Goal: Check status: Check status

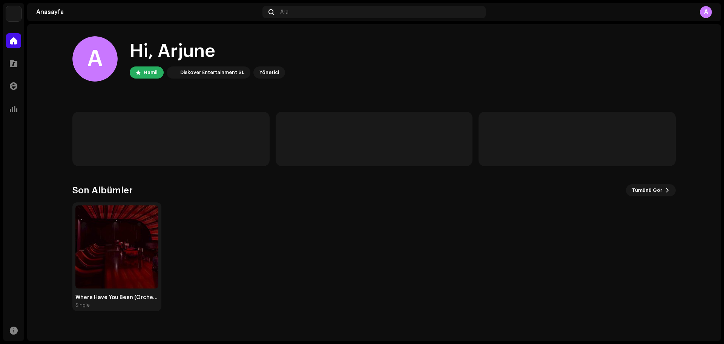
click at [10, 54] on div "Katalog" at bounding box center [13, 63] width 21 height 21
click at [12, 63] on span at bounding box center [14, 63] width 8 height 6
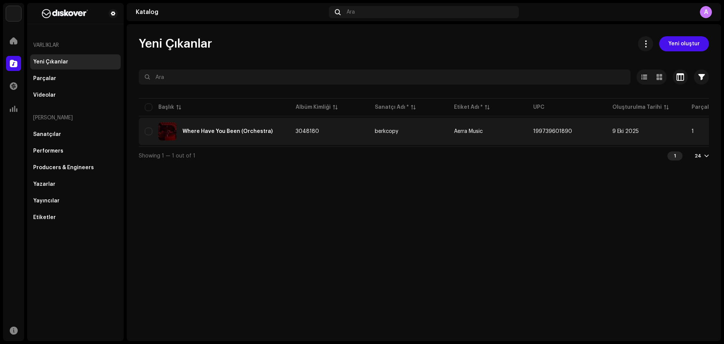
click at [236, 131] on div "Where Have You Been (Orchestra)" at bounding box center [228, 131] width 90 height 5
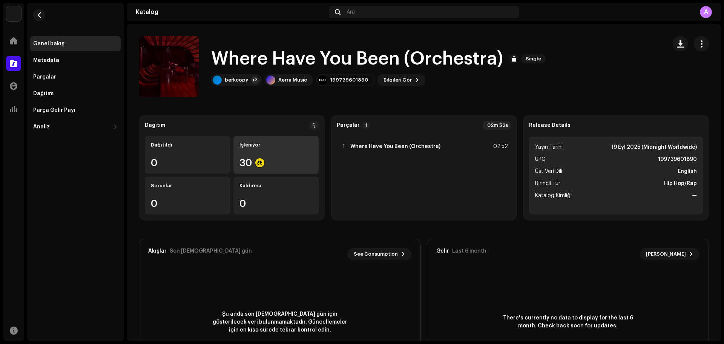
click at [267, 155] on div "İşleniyor 30" at bounding box center [277, 155] width 86 height 38
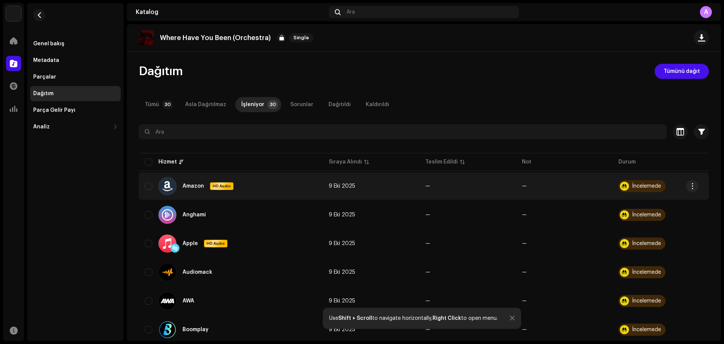
click at [636, 191] on div "İncelemede" at bounding box center [642, 186] width 47 height 12
click at [636, 189] on div "İncelemede" at bounding box center [642, 186] width 47 height 12
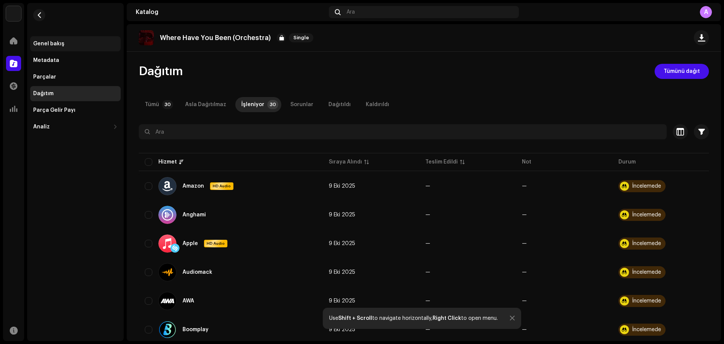
click at [58, 40] on div "Genel bakış" at bounding box center [75, 43] width 91 height 15
